Goal: Navigation & Orientation: Find specific page/section

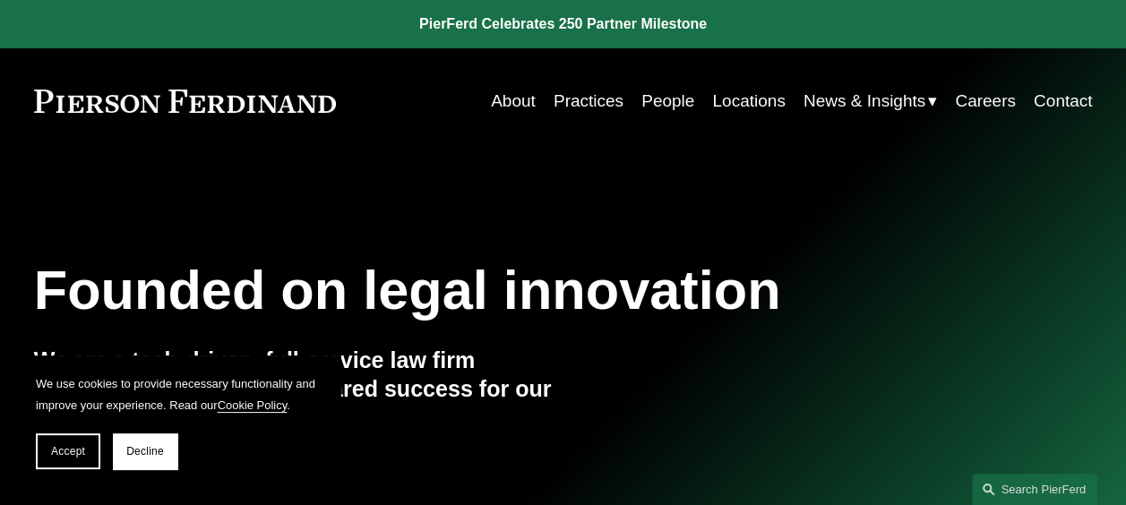
click at [589, 99] on link "Practices" at bounding box center [589, 101] width 70 height 34
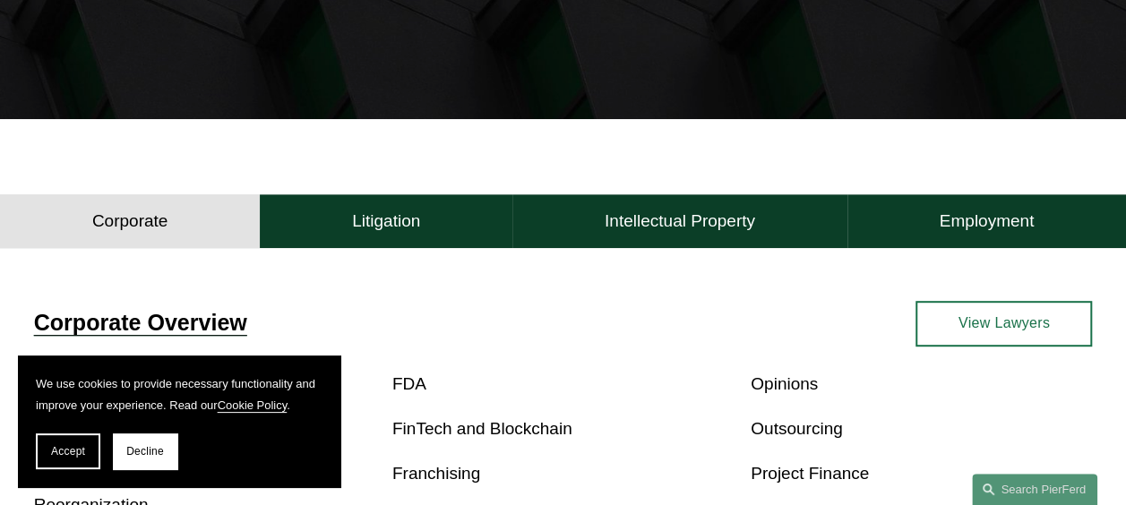
scroll to position [650, 0]
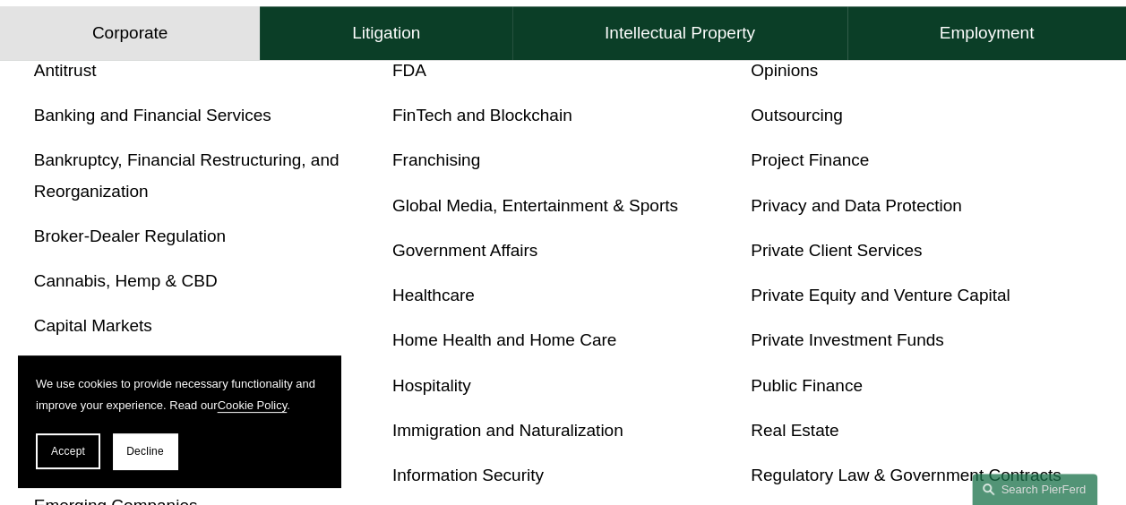
click at [399, 142] on div "Antitrust Banking and Financial Services Bankruptcy, Financial Restructuring, a…" at bounding box center [563, 409] width 1059 height 706
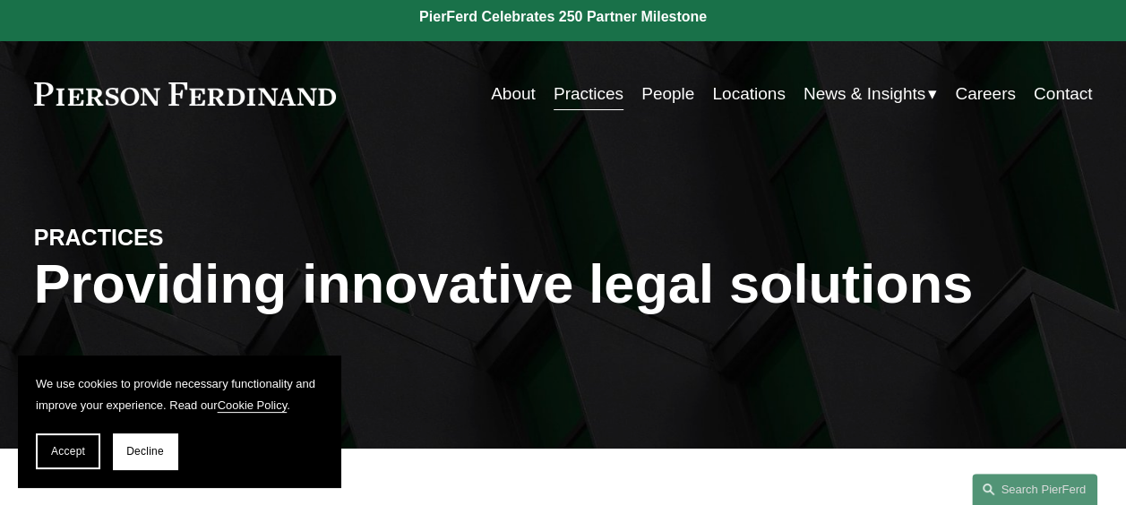
scroll to position [0, 0]
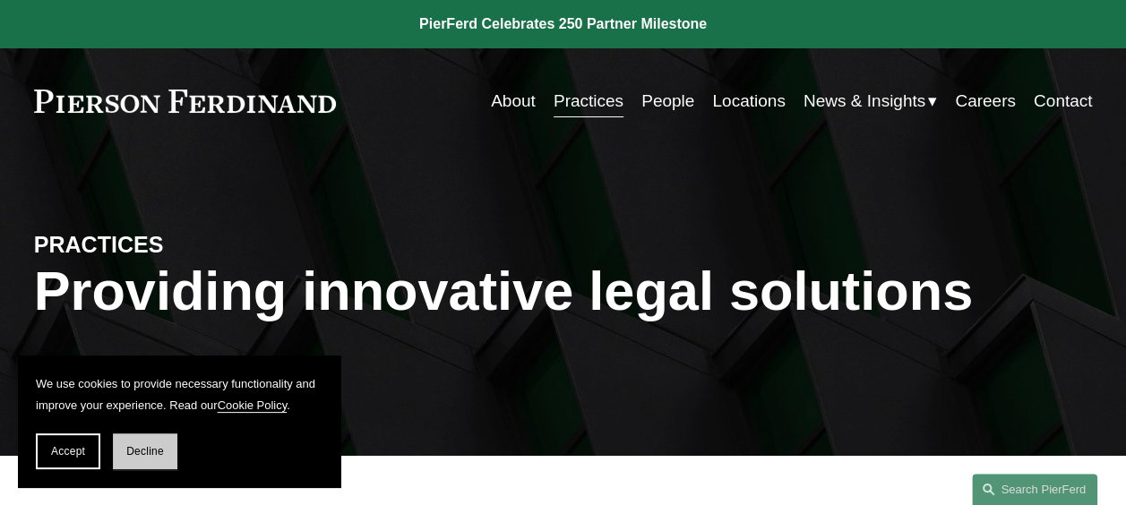
click at [145, 448] on span "Decline" at bounding box center [145, 451] width 38 height 13
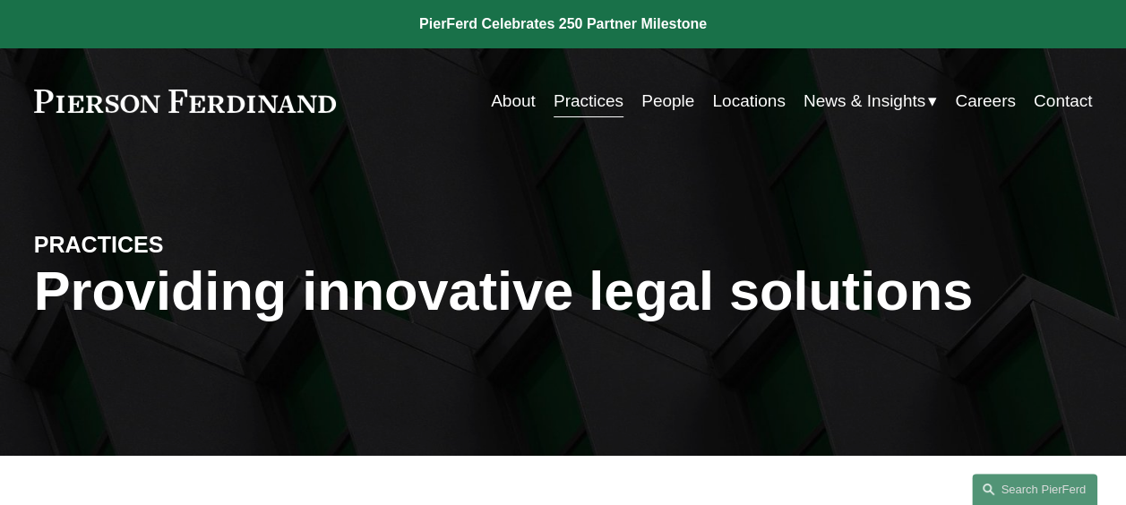
click at [1125, 380] on div "PRACTICES Providing innovative legal solutions" at bounding box center [563, 306] width 1126 height 228
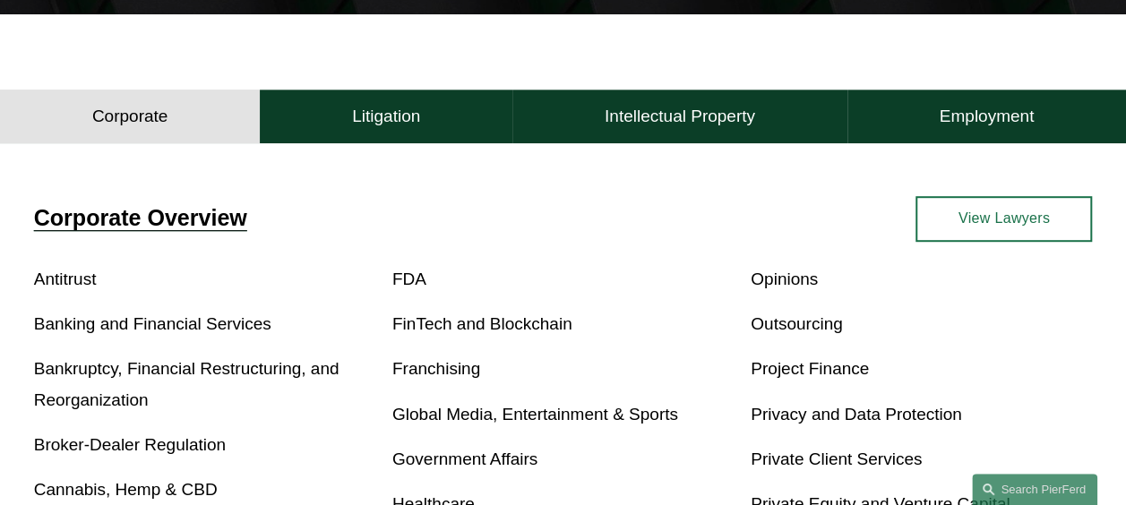
scroll to position [883, 0]
